Goal: Information Seeking & Learning: Find specific fact

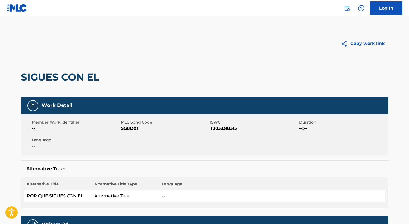
click at [348, 7] on img at bounding box center [347, 8] width 7 height 7
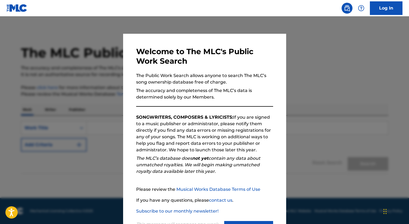
scroll to position [25, 0]
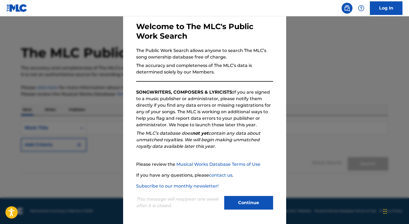
click at [261, 204] on button "Continue" at bounding box center [248, 203] width 49 height 14
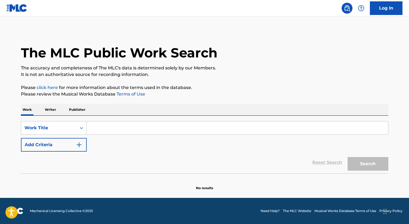
click at [132, 126] on input "Search Form" at bounding box center [237, 127] width 301 height 13
paste input "[PERSON_NAME]"
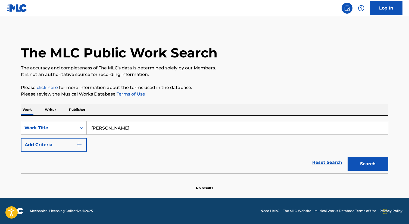
type input "[PERSON_NAME]"
click at [48, 109] on p "Writer" at bounding box center [50, 109] width 14 height 11
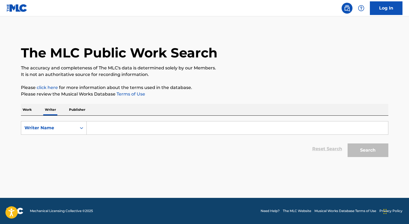
click at [120, 120] on div "SearchWithCriteria85c613a4-31fd-4a54-af4d-eeaf6e1a7a96 Writer Name Reset Search…" at bounding box center [204, 137] width 367 height 44
click at [114, 131] on input "Search Form" at bounding box center [237, 127] width 301 height 13
paste input "[PERSON_NAME]"
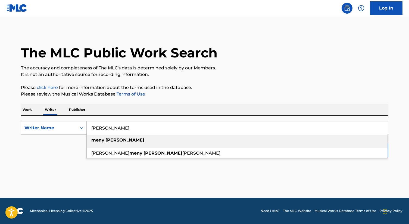
click at [246, 141] on div "[PERSON_NAME]" at bounding box center [237, 140] width 301 height 10
type input "[PERSON_NAME]"
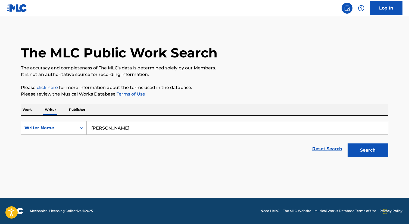
click at [372, 149] on button "Search" at bounding box center [367, 150] width 41 height 14
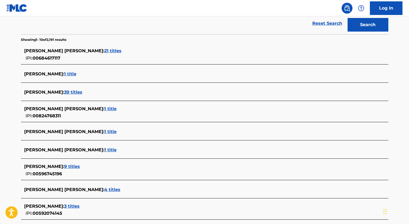
scroll to position [128, 0]
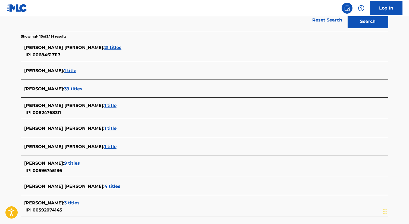
click at [67, 90] on span "39 titles" at bounding box center [73, 88] width 18 height 5
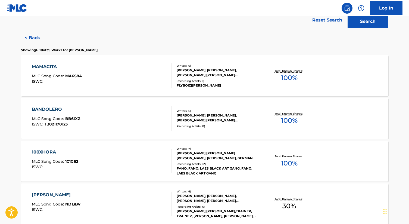
click at [154, 93] on div "MAMACITA MLC Song Code : MA6S8A ISWC : Writers ( 6 ) [PERSON_NAME], [PERSON_NAM…" at bounding box center [204, 75] width 367 height 41
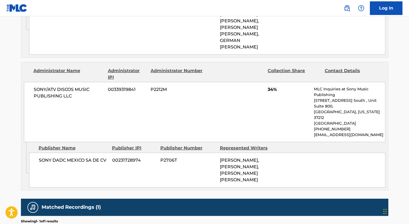
scroll to position [378, 0]
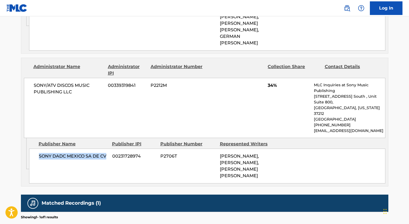
drag, startPoint x: 108, startPoint y: 137, endPoint x: 38, endPoint y: 139, distance: 69.8
click at [38, 148] on div "SONY DADC MEXICO SA DE CV 00231728974 P2706T [PERSON_NAME], [PERSON_NAME], [PER…" at bounding box center [207, 165] width 356 height 35
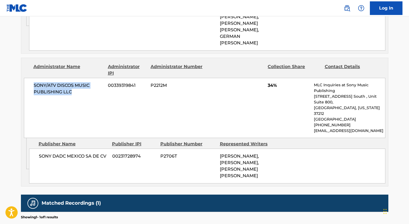
drag, startPoint x: 74, startPoint y: 89, endPoint x: 27, endPoint y: 73, distance: 48.7
click at [27, 78] on div "SONY/ATV DISCOS MUSIC PUBLISHING LLC 00339319841 P2212M 34% MLC Inquiries at So…" at bounding box center [204, 108] width 361 height 60
copy span "SONY/ATV DISCOS MUSIC PUBLISHING LLC"
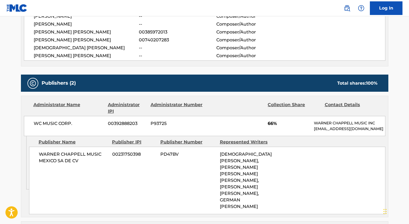
scroll to position [0, 0]
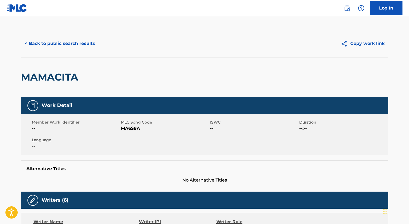
click at [349, 4] on link at bounding box center [346, 8] width 11 height 11
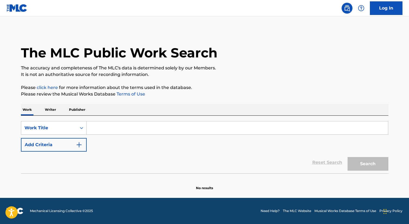
click at [41, 106] on div "Work Writer Publisher" at bounding box center [204, 109] width 367 height 11
click at [51, 108] on p "Writer" at bounding box center [50, 109] width 14 height 11
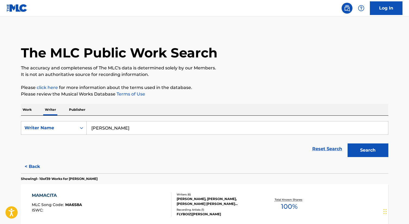
click at [125, 127] on input "[PERSON_NAME]" at bounding box center [237, 127] width 301 height 13
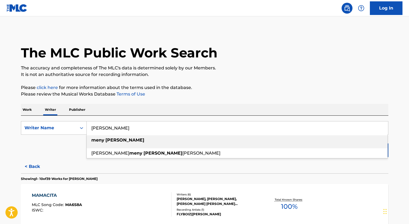
click at [125, 127] on input "[PERSON_NAME]" at bounding box center [237, 127] width 301 height 13
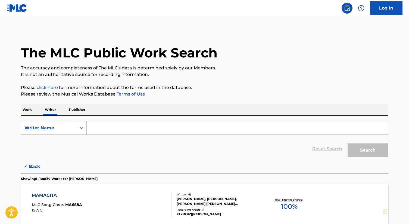
paste input "[PERSON_NAME]"
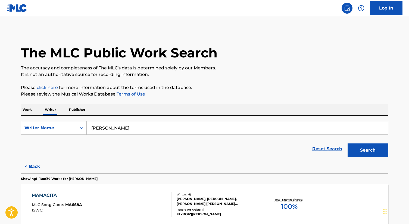
type input "[PERSON_NAME]"
click at [347, 143] on button "Search" at bounding box center [367, 150] width 41 height 14
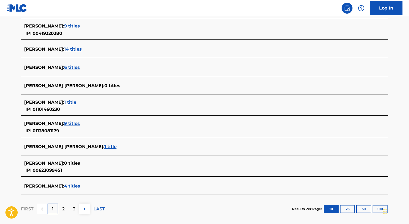
scroll to position [170, 0]
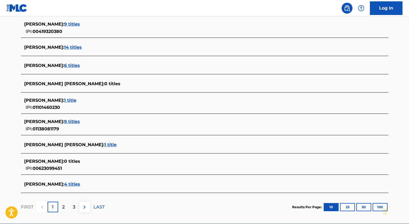
click at [80, 120] on span "9 titles" at bounding box center [72, 121] width 16 height 5
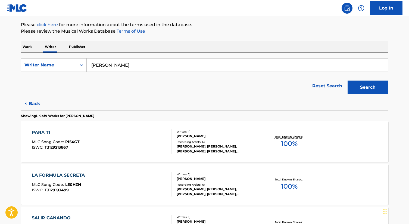
scroll to position [64, 0]
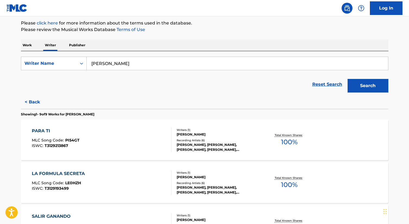
click at [103, 130] on div "PARA TI MLC Song Code : PI54GT ISWC : T3129213867" at bounding box center [102, 139] width 140 height 24
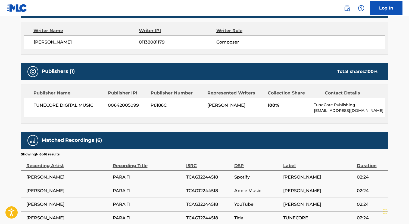
scroll to position [182, 0]
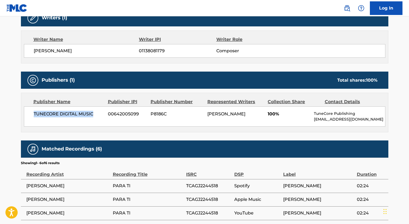
drag, startPoint x: 93, startPoint y: 112, endPoint x: 30, endPoint y: 112, distance: 63.0
click at [30, 112] on div "TUNECORE DIGITAL MUSIC 00642005099 P8186C [PERSON_NAME] 100% TuneCore Publishin…" at bounding box center [204, 116] width 361 height 20
copy span "TUNECORE DIGITAL MUSIC"
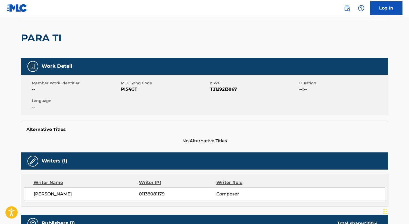
scroll to position [0, 0]
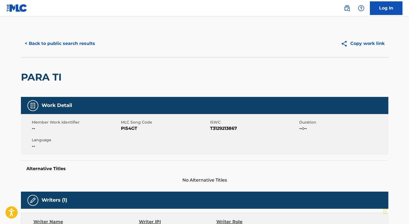
click at [349, 7] on img at bounding box center [347, 8] width 7 height 7
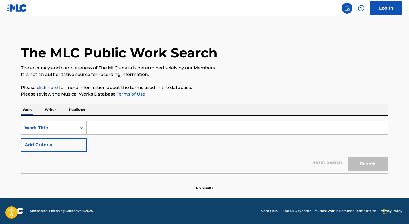
click at [49, 110] on p "Writer" at bounding box center [50, 109] width 14 height 11
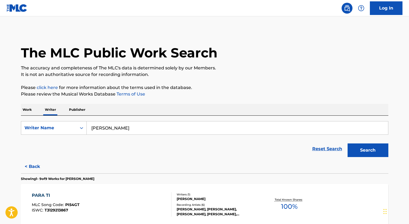
click at [144, 129] on input "[PERSON_NAME]" at bounding box center [237, 127] width 301 height 13
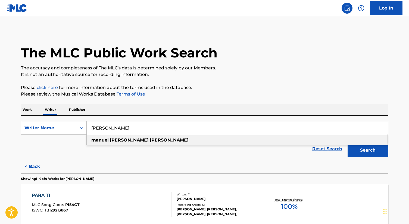
click at [144, 129] on input "[PERSON_NAME]" at bounding box center [237, 127] width 301 height 13
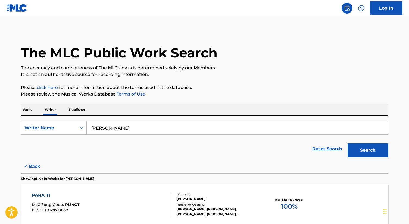
type input "[PERSON_NAME]"
click at [367, 149] on button "Search" at bounding box center [367, 150] width 41 height 14
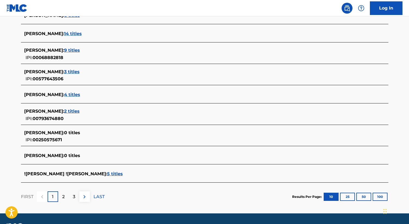
scroll to position [188, 0]
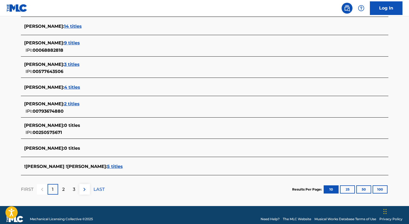
click at [64, 87] on span "4 titles" at bounding box center [72, 86] width 16 height 5
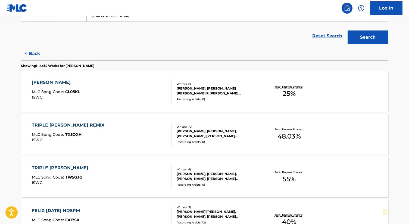
scroll to position [120, 0]
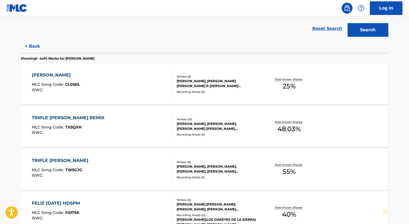
click at [166, 92] on div "CHULA VENTE MLC Song Code : CL05KL ISWC :" at bounding box center [102, 84] width 140 height 24
